Goal: Use online tool/utility: Utilize a website feature to perform a specific function

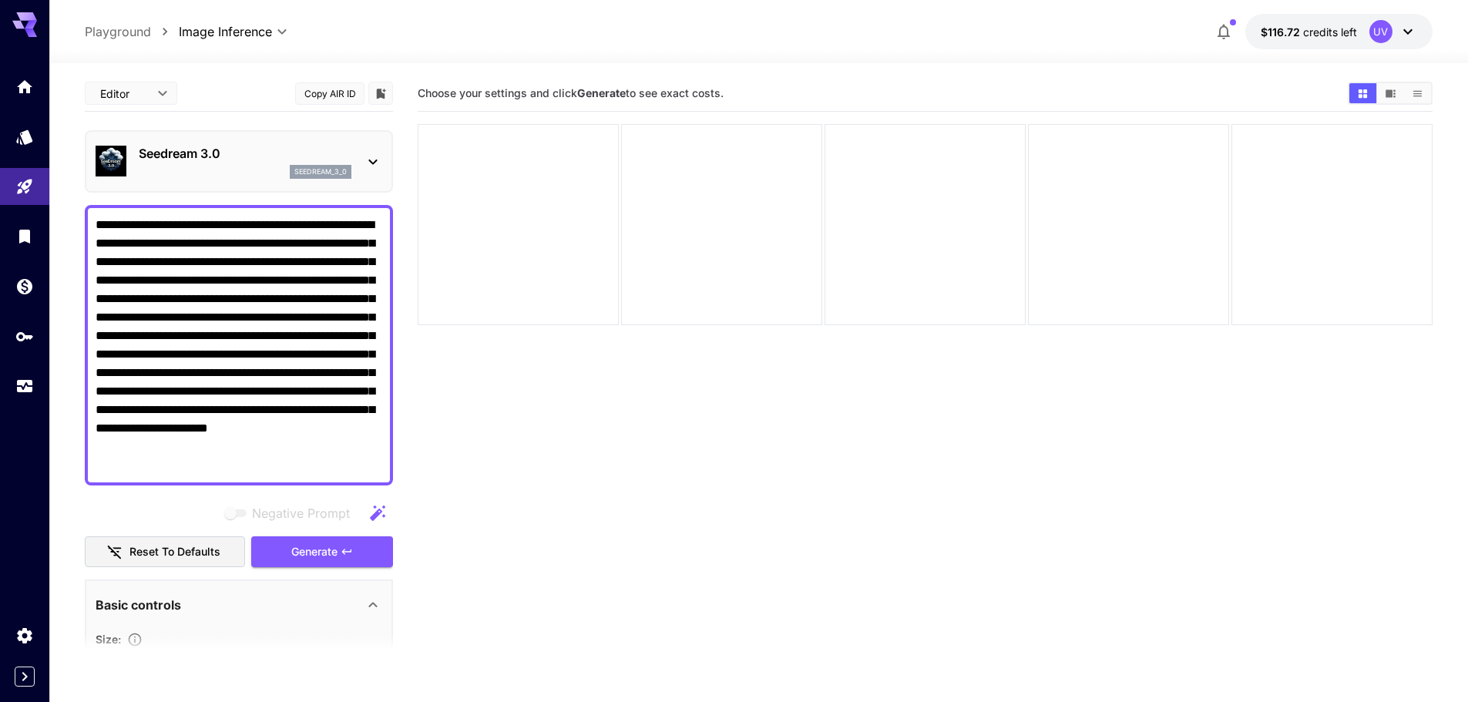
click at [198, 161] on p "Seedream 3.0" at bounding box center [245, 153] width 213 height 18
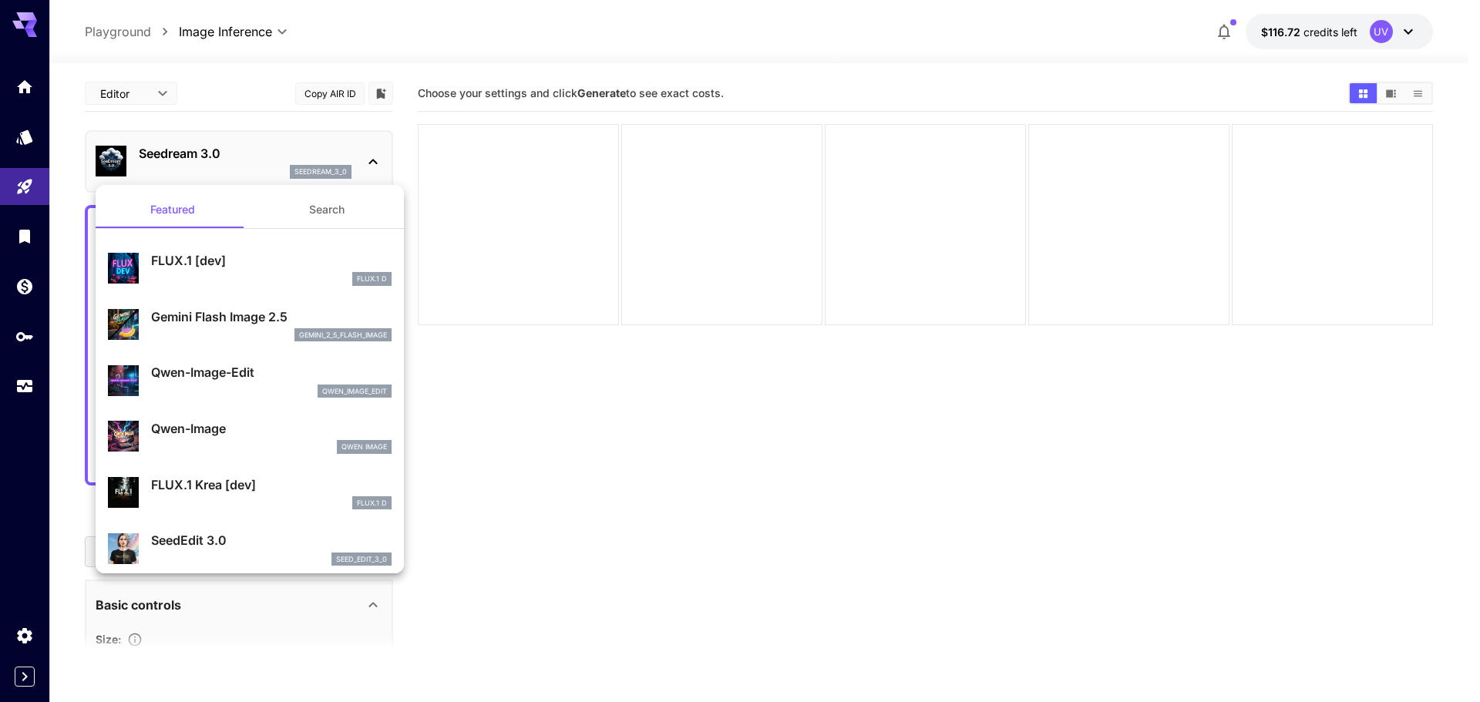
click at [31, 190] on div at bounding box center [740, 351] width 1480 height 702
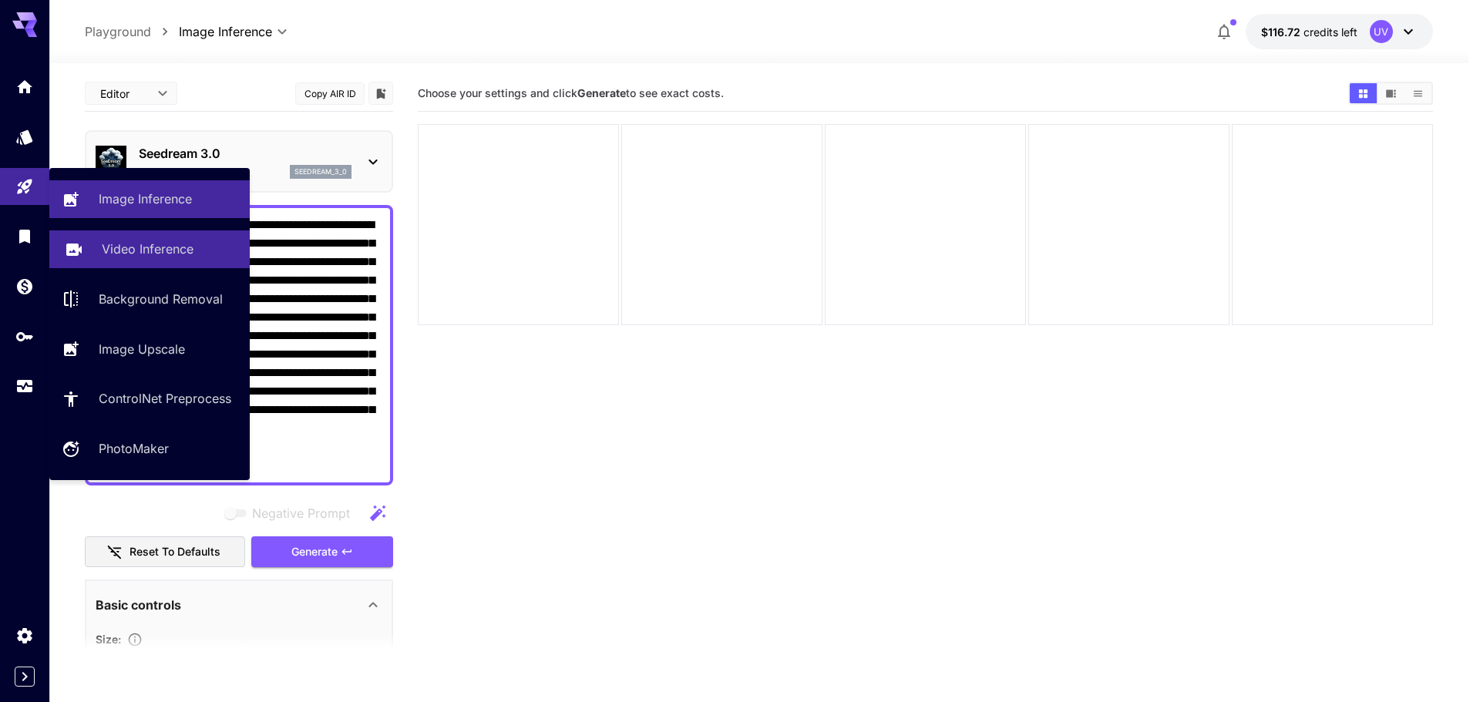
click at [100, 244] on link "Video Inference" at bounding box center [149, 249] width 200 height 38
type input "**********"
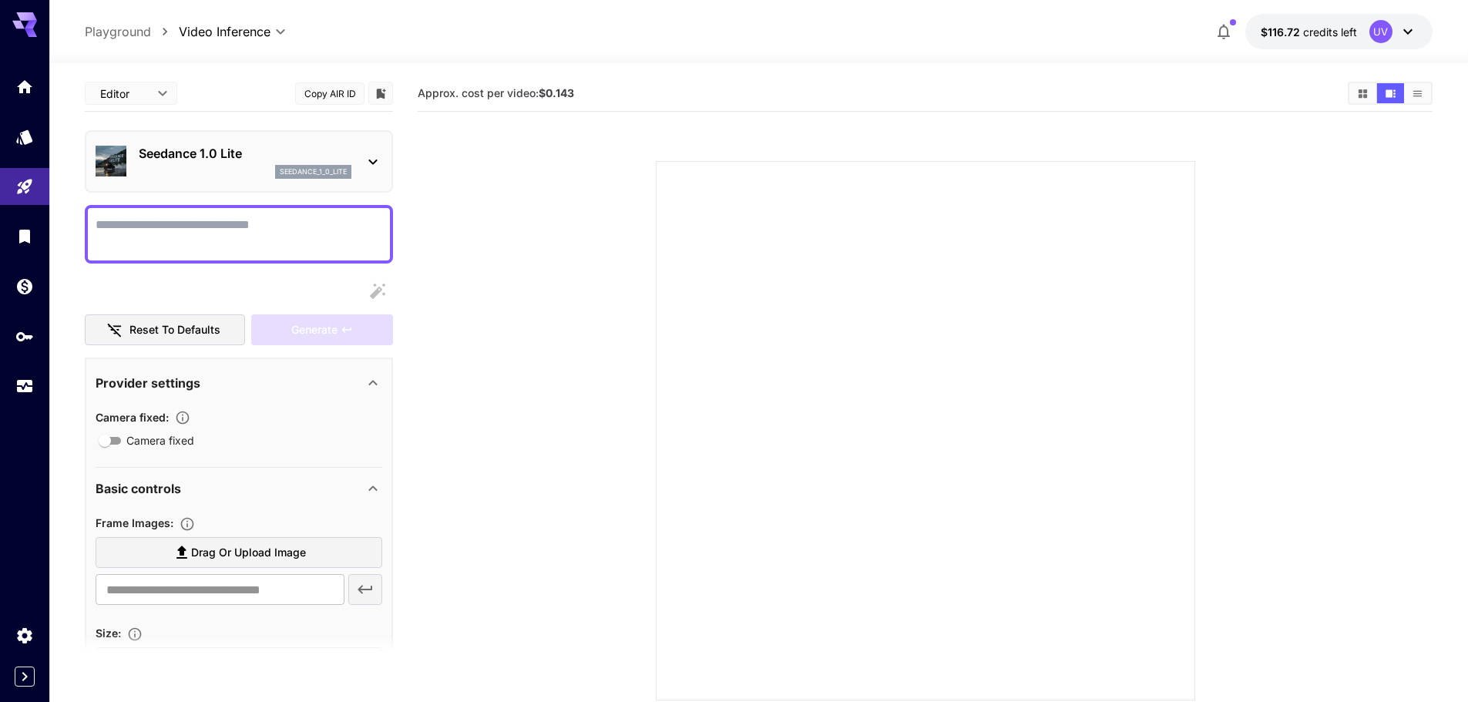
click at [189, 172] on div "seedance_1_0_lite" at bounding box center [245, 172] width 213 height 14
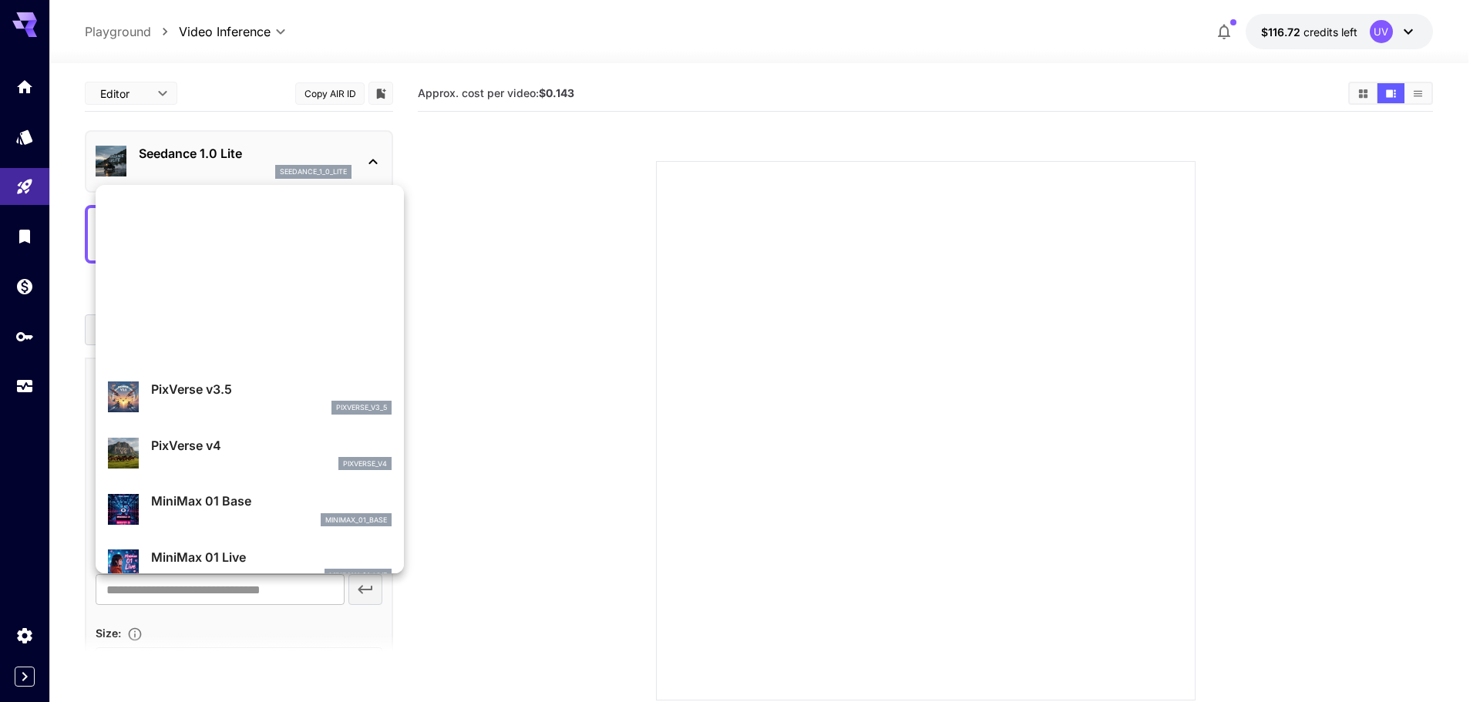
scroll to position [441, 0]
